Goal: Navigation & Orientation: Find specific page/section

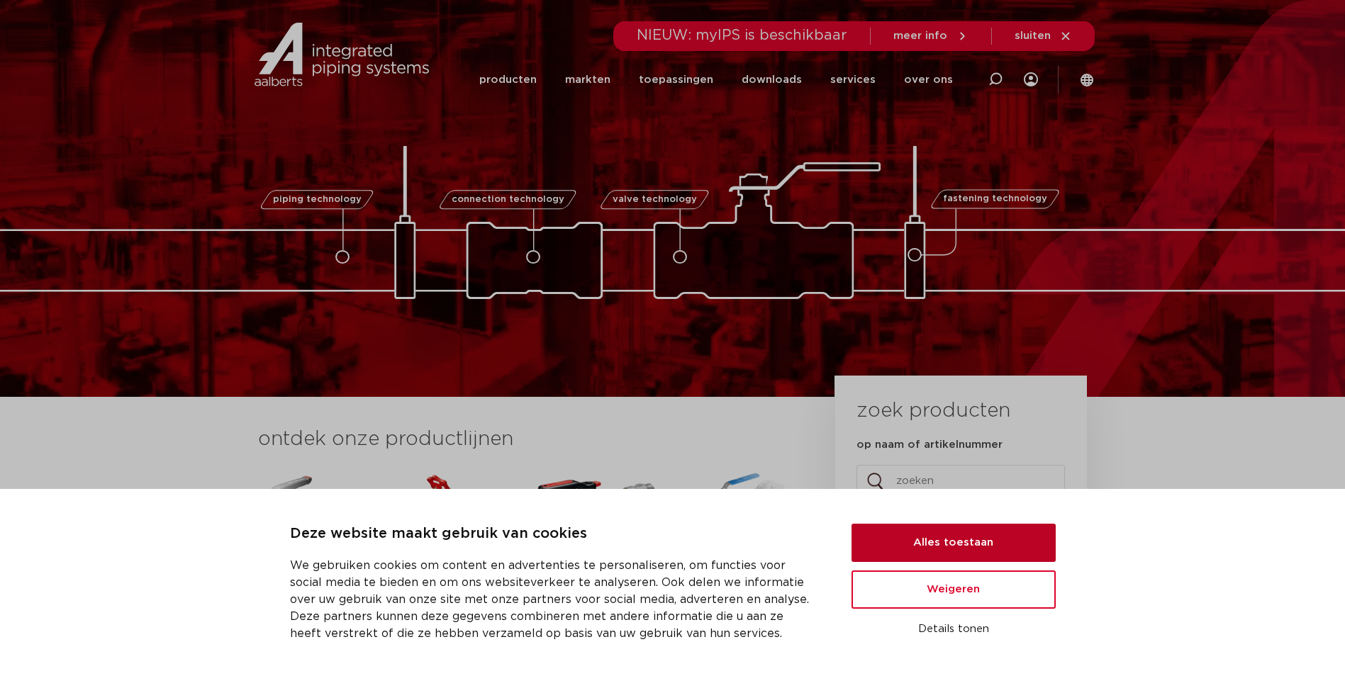
click at [936, 548] on button "Alles toestaan" at bounding box center [953, 543] width 204 height 38
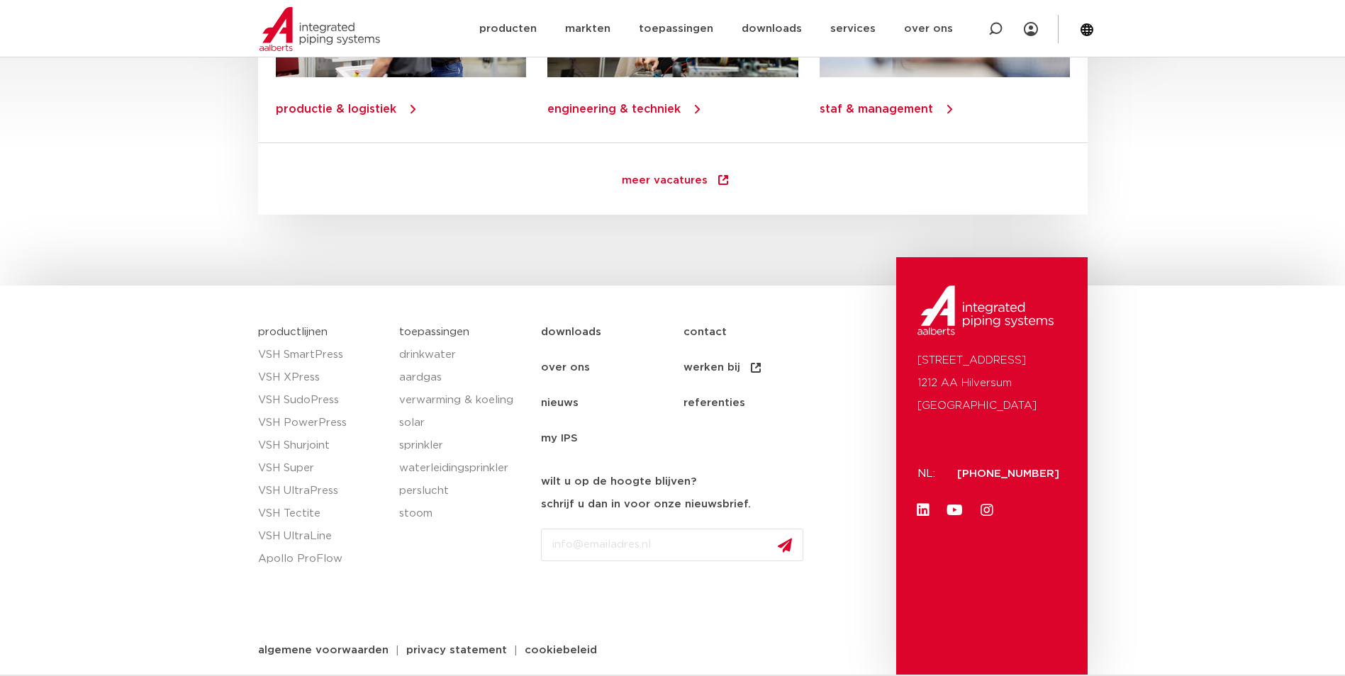
scroll to position [2014, 0]
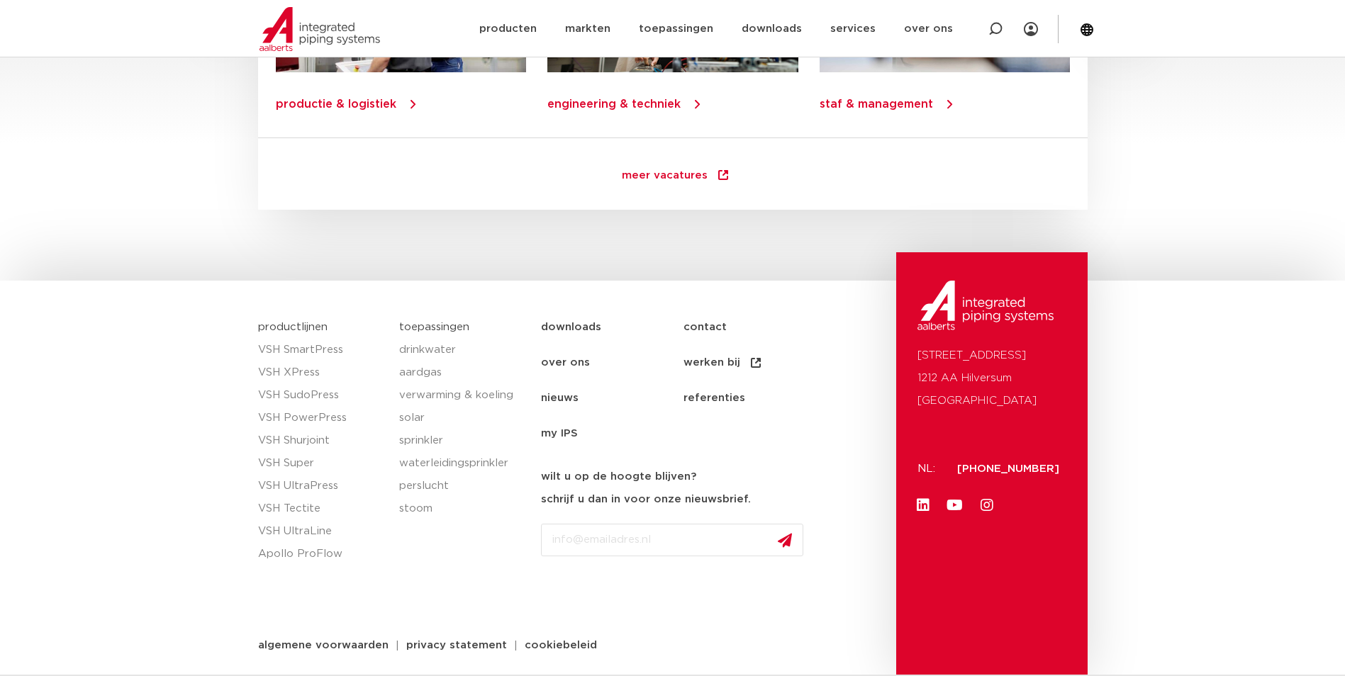
click at [565, 433] on link "my IPS" at bounding box center [612, 433] width 142 height 35
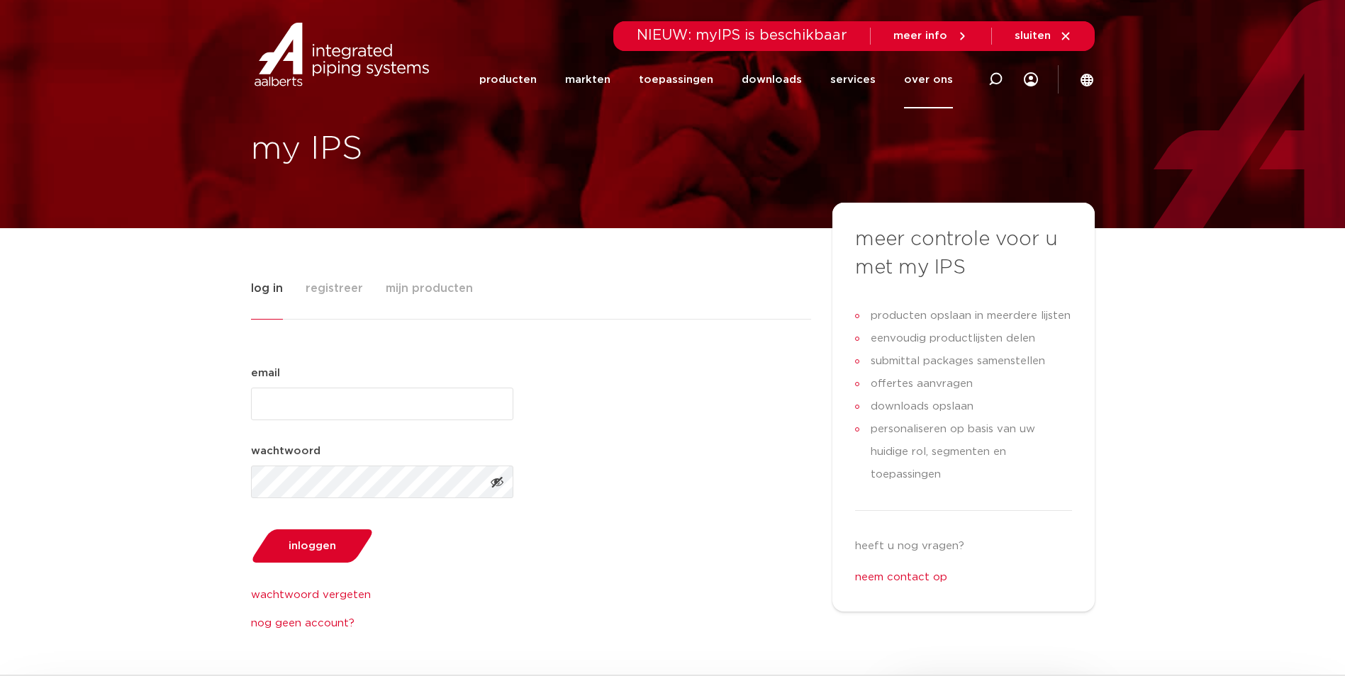
click at [917, 77] on link "over ons" at bounding box center [928, 79] width 49 height 57
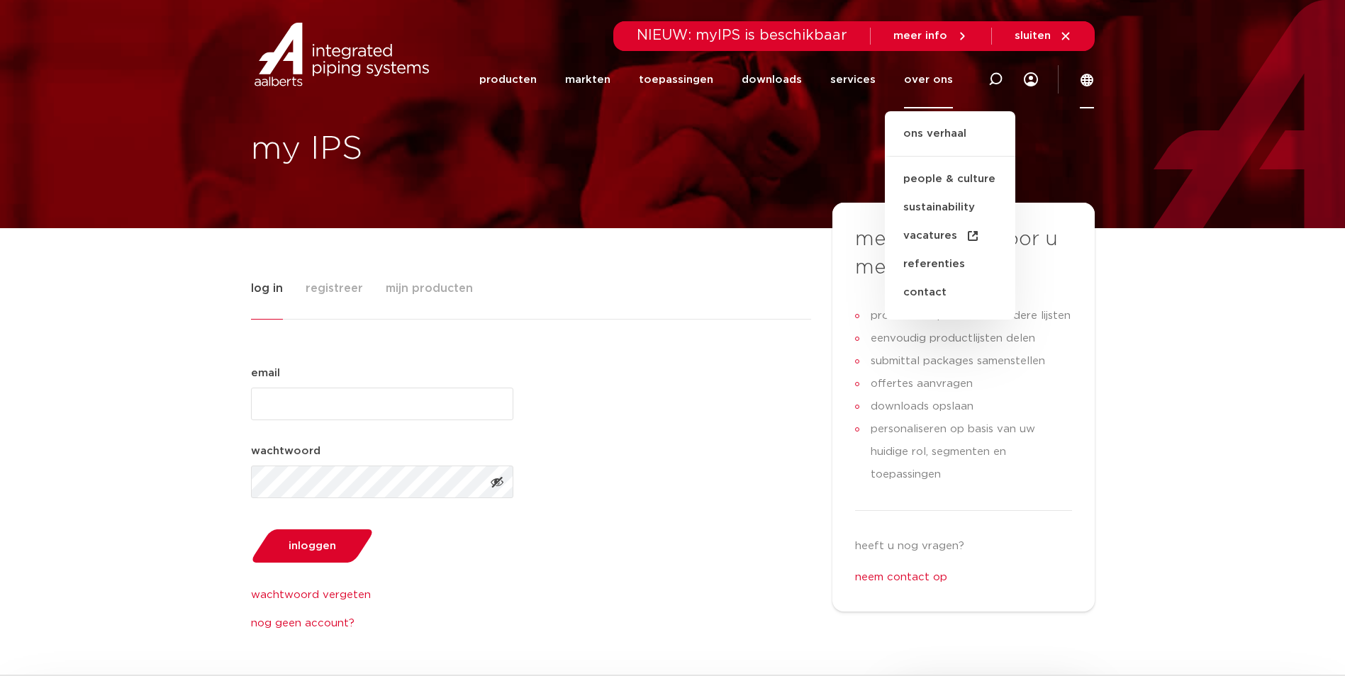
click at [1090, 82] on icon at bounding box center [1086, 80] width 13 height 13
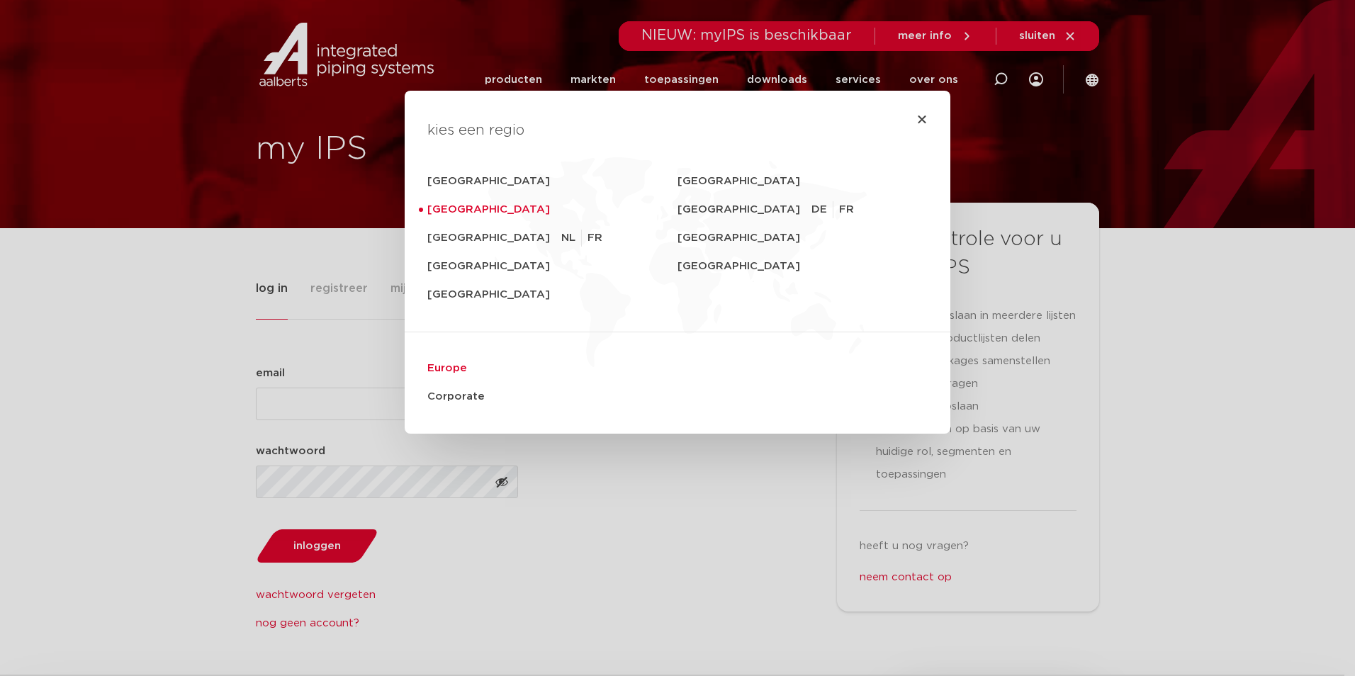
click at [443, 369] on link "Europe" at bounding box center [677, 368] width 500 height 28
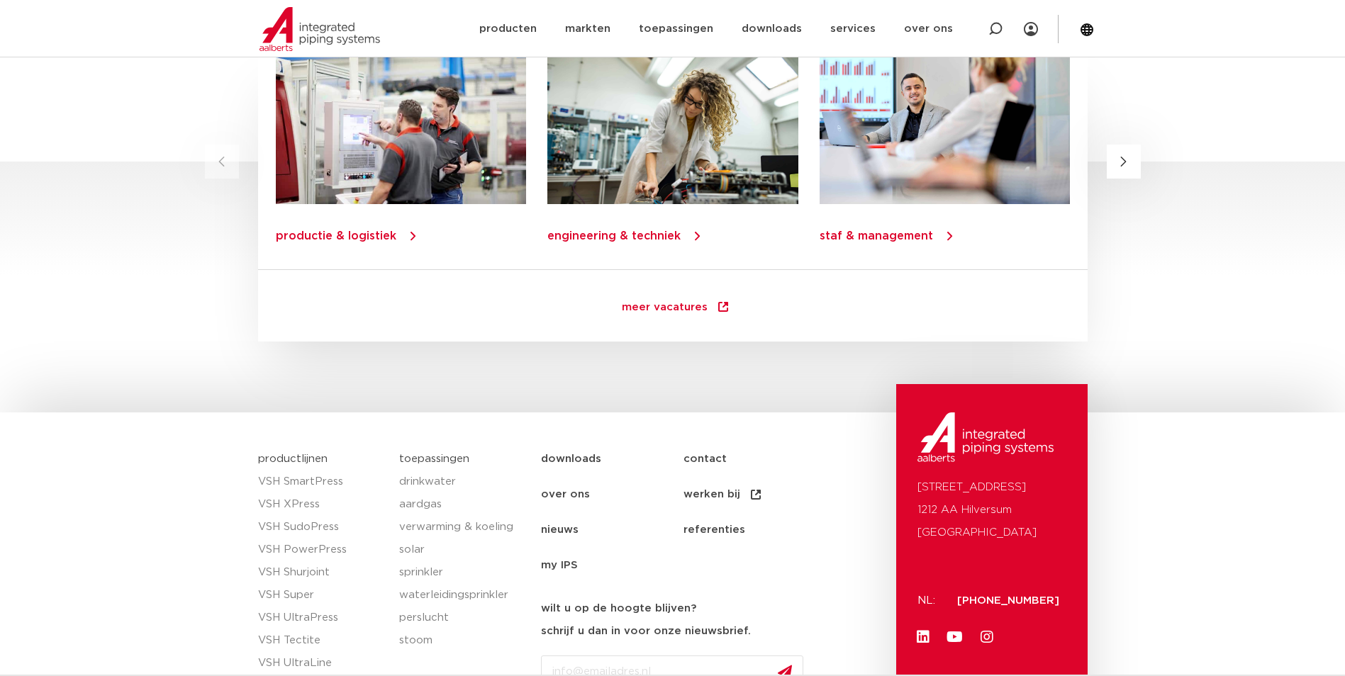
scroll to position [1659, 0]
